Goal: Task Accomplishment & Management: Use online tool/utility

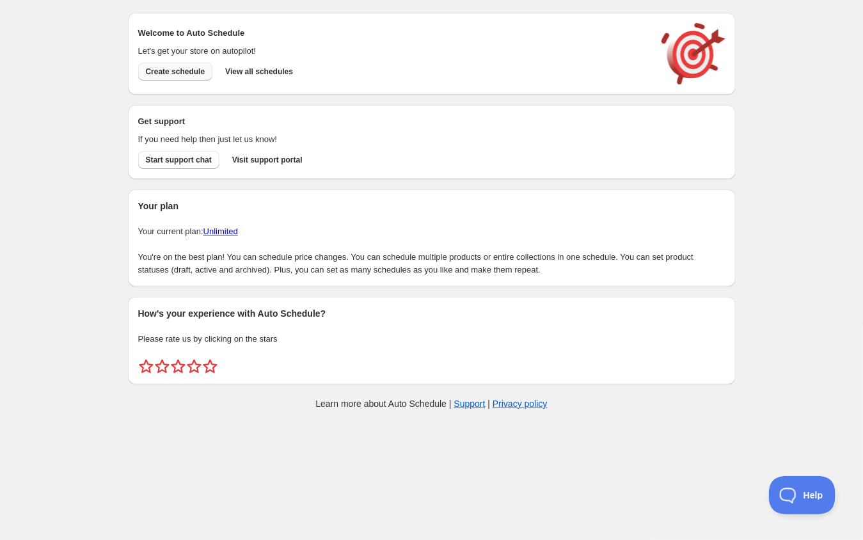
click at [190, 66] on button "Create schedule" at bounding box center [175, 72] width 75 height 18
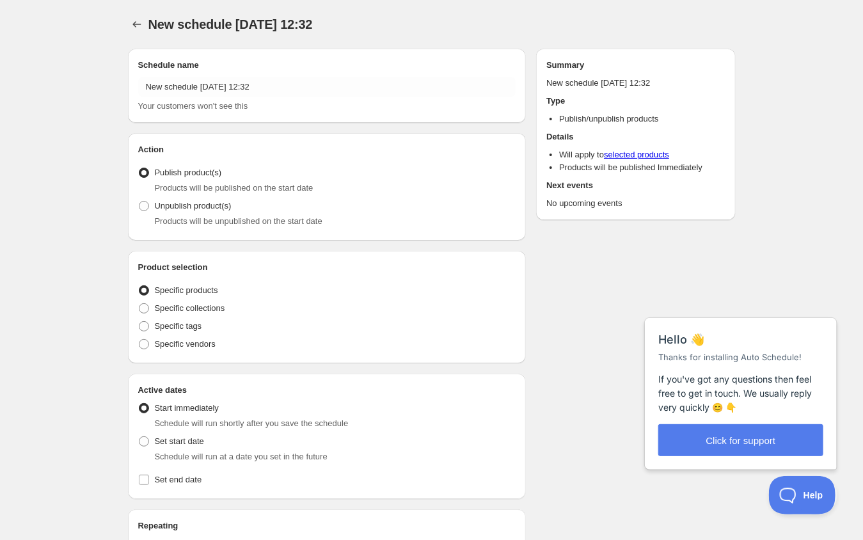
radio input "true"
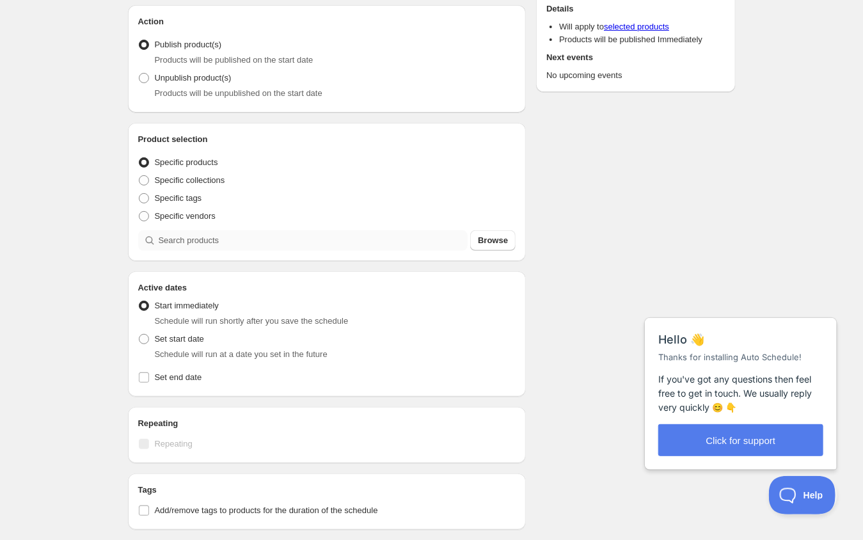
scroll to position [129, 0]
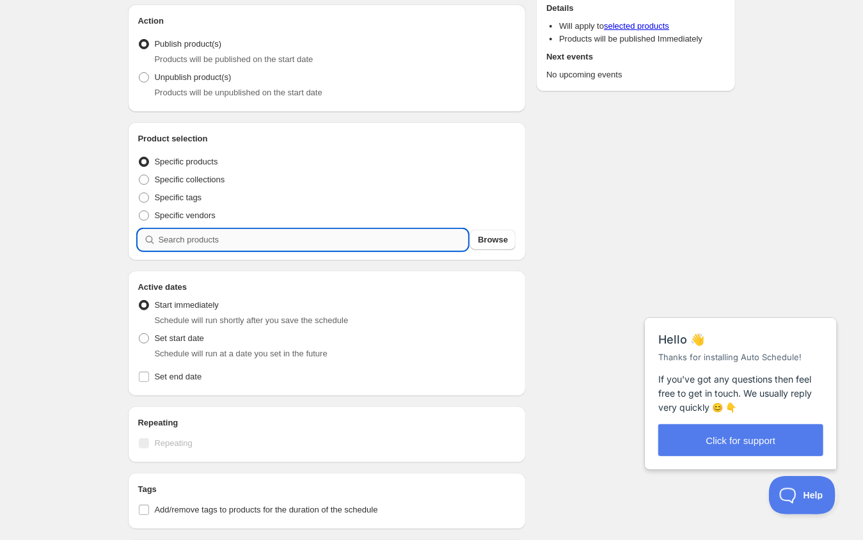
click at [351, 242] on input "search" at bounding box center [314, 240] width 310 height 20
type input "e"
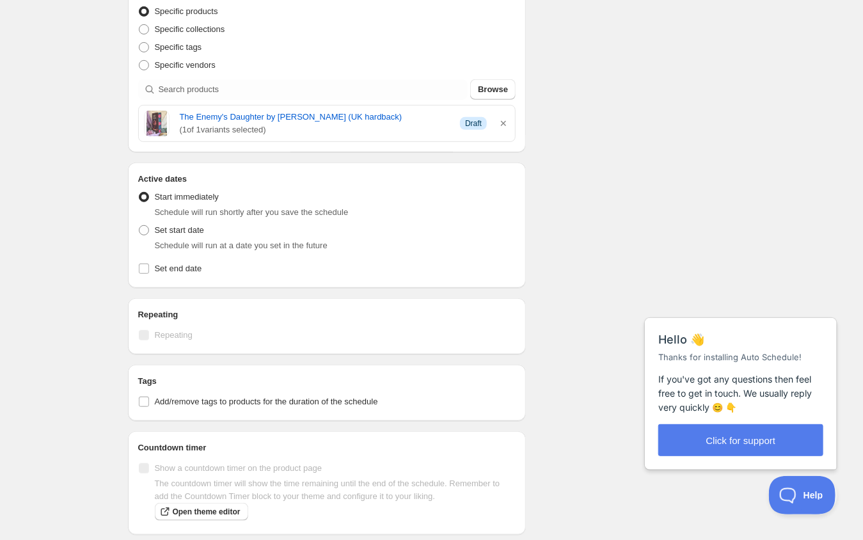
scroll to position [280, 0]
click at [144, 228] on span at bounding box center [144, 230] width 10 height 10
click at [140, 225] on input "Set start date" at bounding box center [139, 225] width 1 height 1
radio input "true"
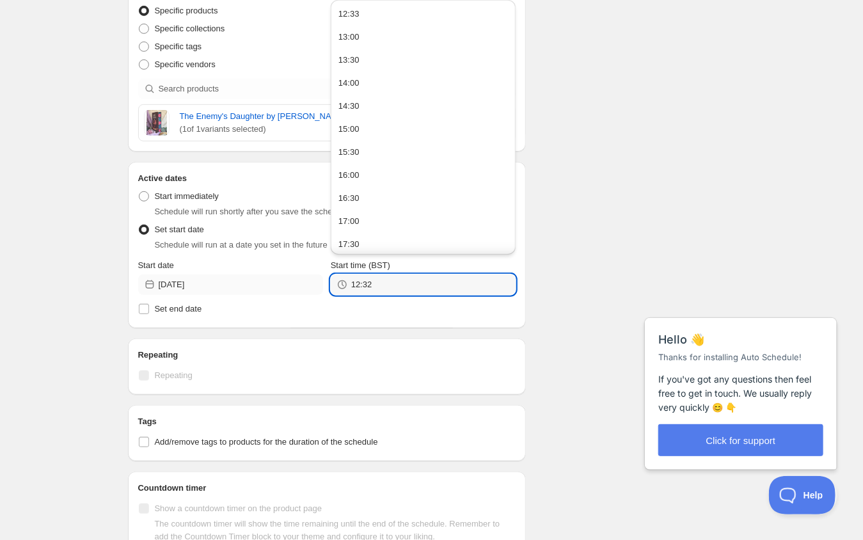
drag, startPoint x: 389, startPoint y: 285, endPoint x: 316, endPoint y: 280, distance: 72.5
click at [316, 280] on div "Start date 2025-08-19 Start time (BST) 12:32" at bounding box center [327, 277] width 378 height 36
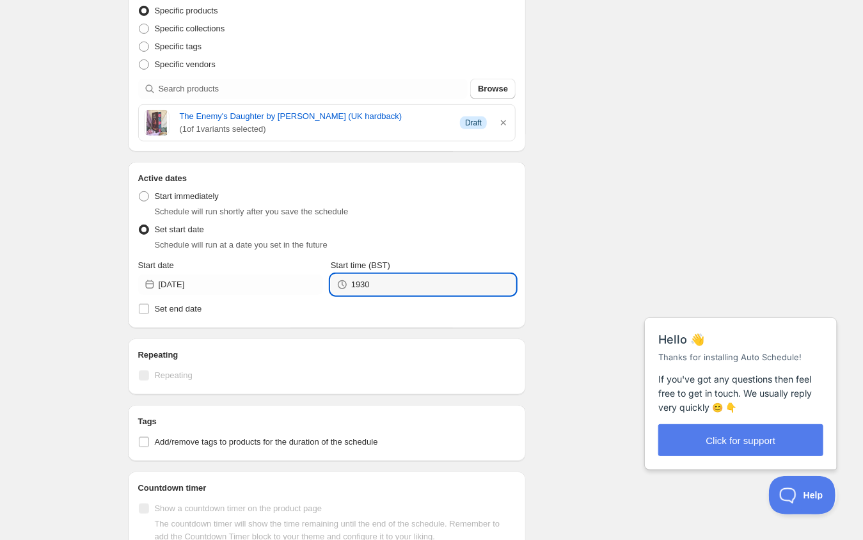
type input "19:30"
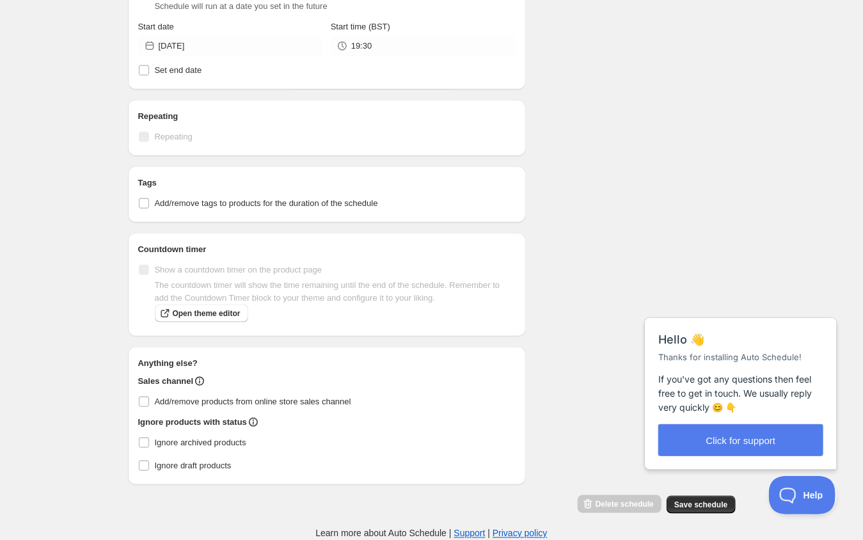
scroll to position [527, 0]
click at [706, 507] on span "Save schedule" at bounding box center [701, 505] width 53 height 10
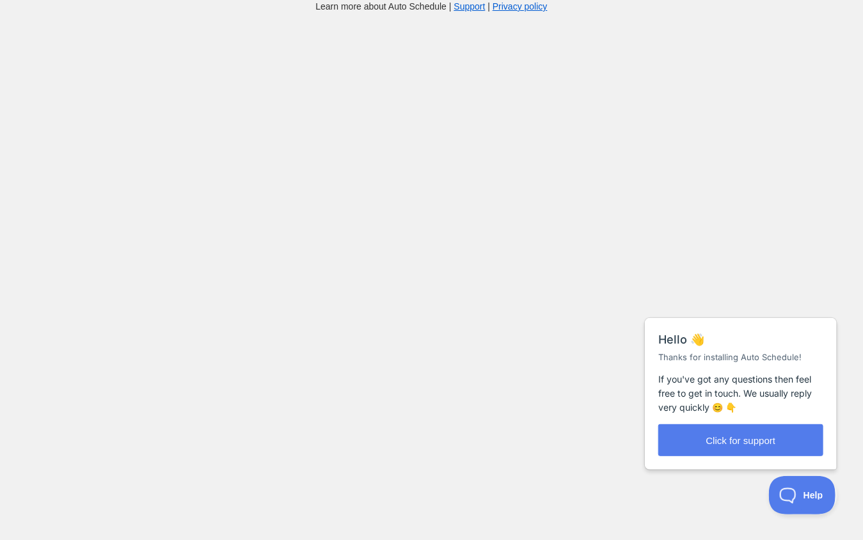
scroll to position [13, 0]
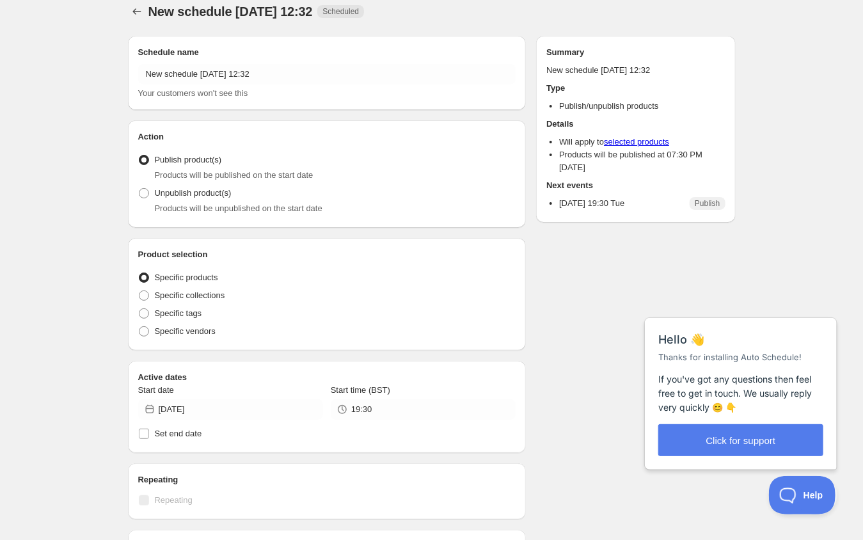
radio input "true"
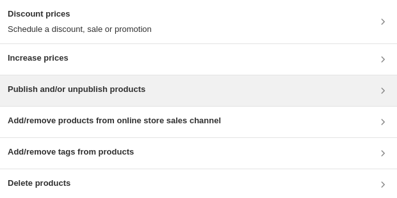
click at [202, 88] on div "Publish and/or unpublish products" at bounding box center [198, 90] width 381 height 15
